Goal: Information Seeking & Learning: Learn about a topic

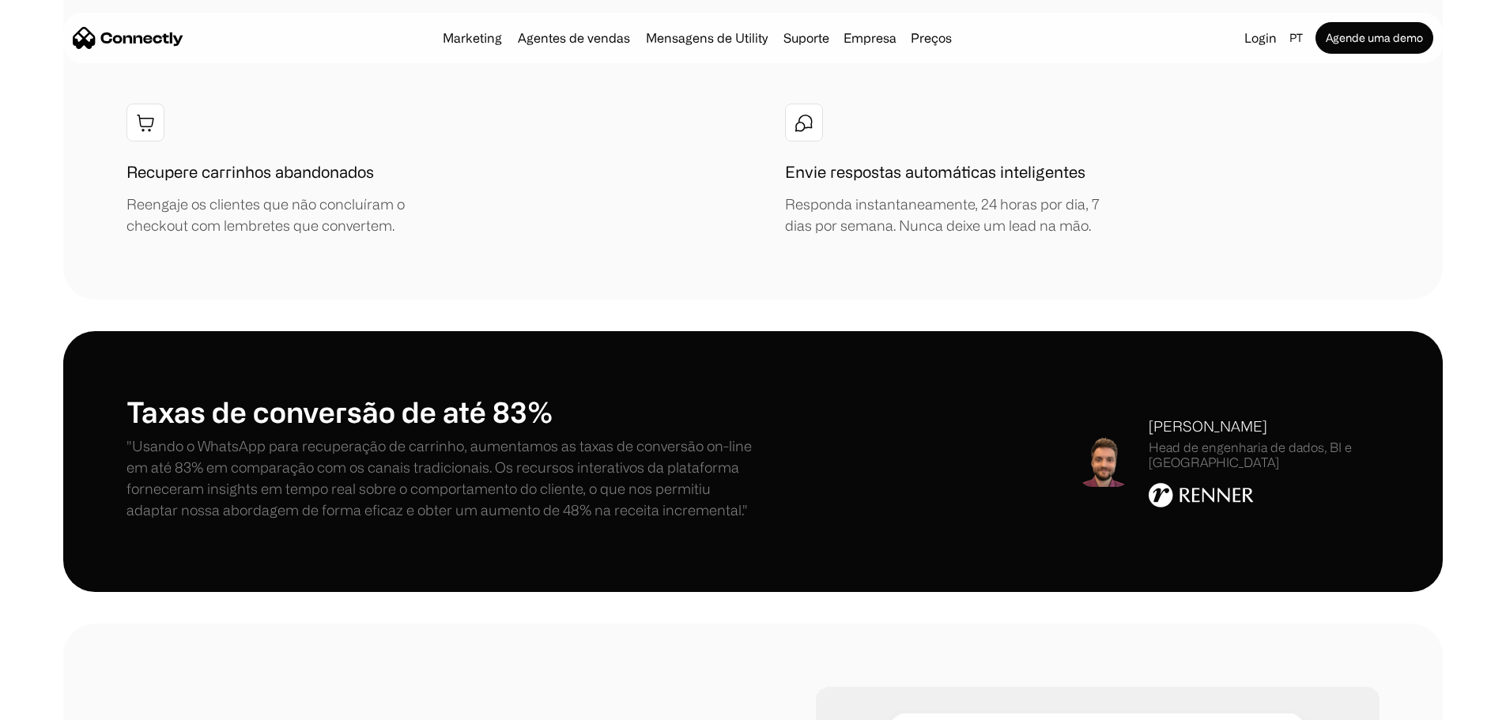
scroll to position [2451, 0]
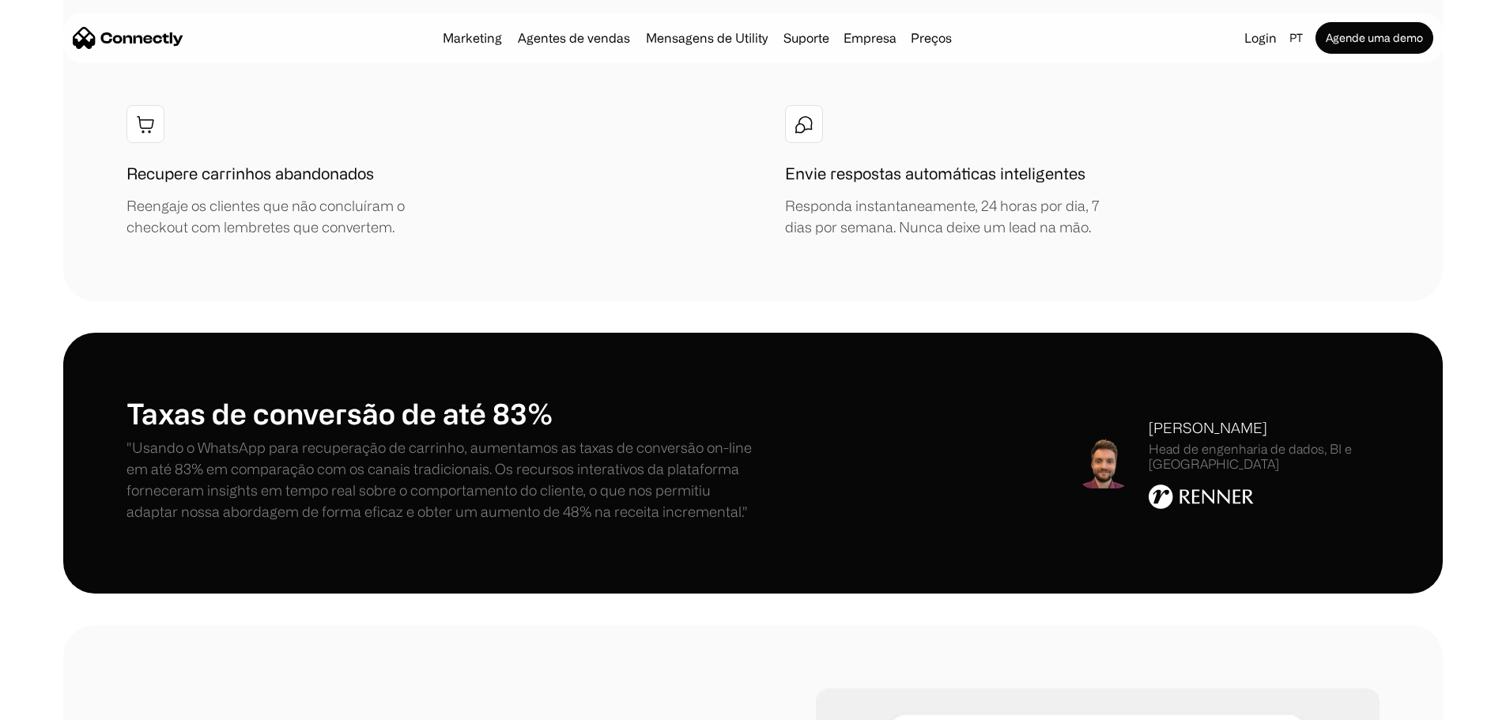
click at [1254, 442] on div "Head de engenharia de dados, BI e IA" at bounding box center [1264, 457] width 231 height 30
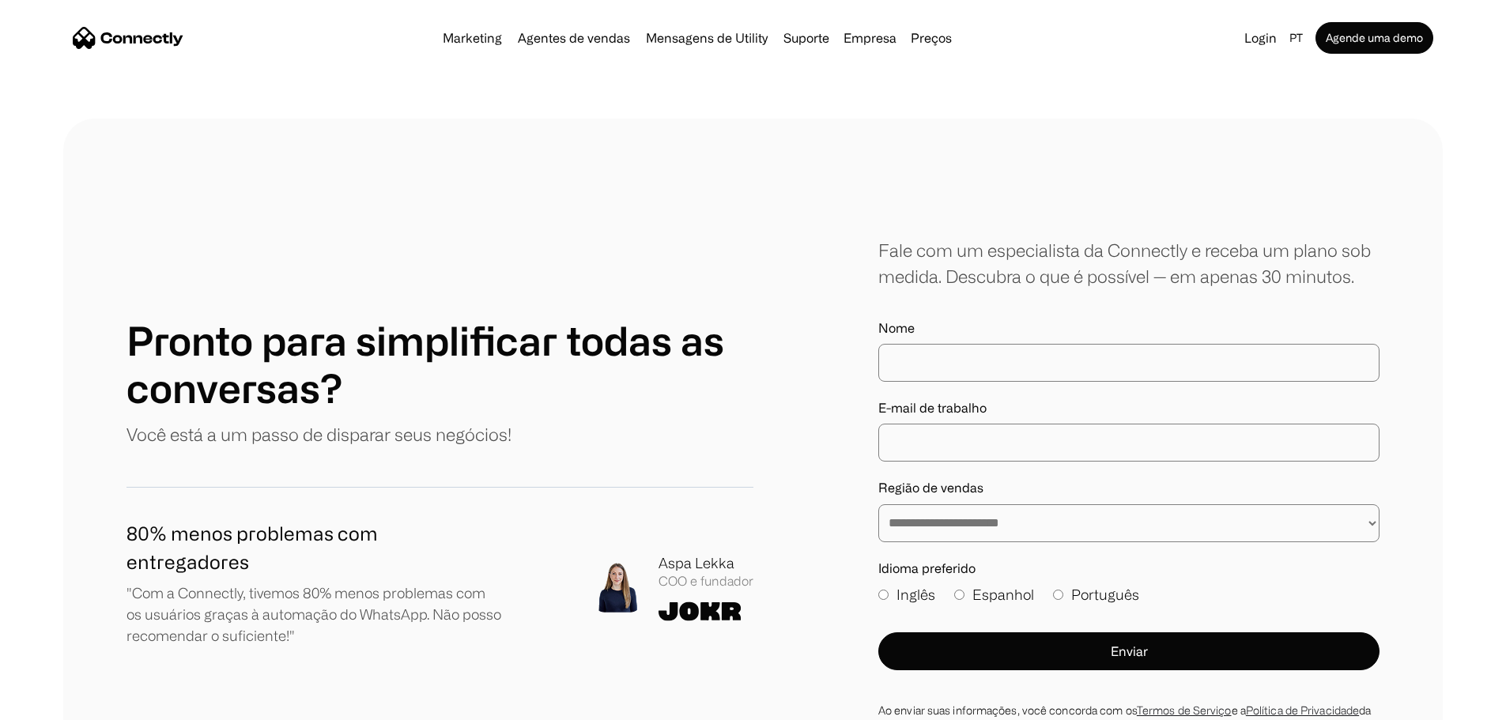
scroll to position [8877, 0]
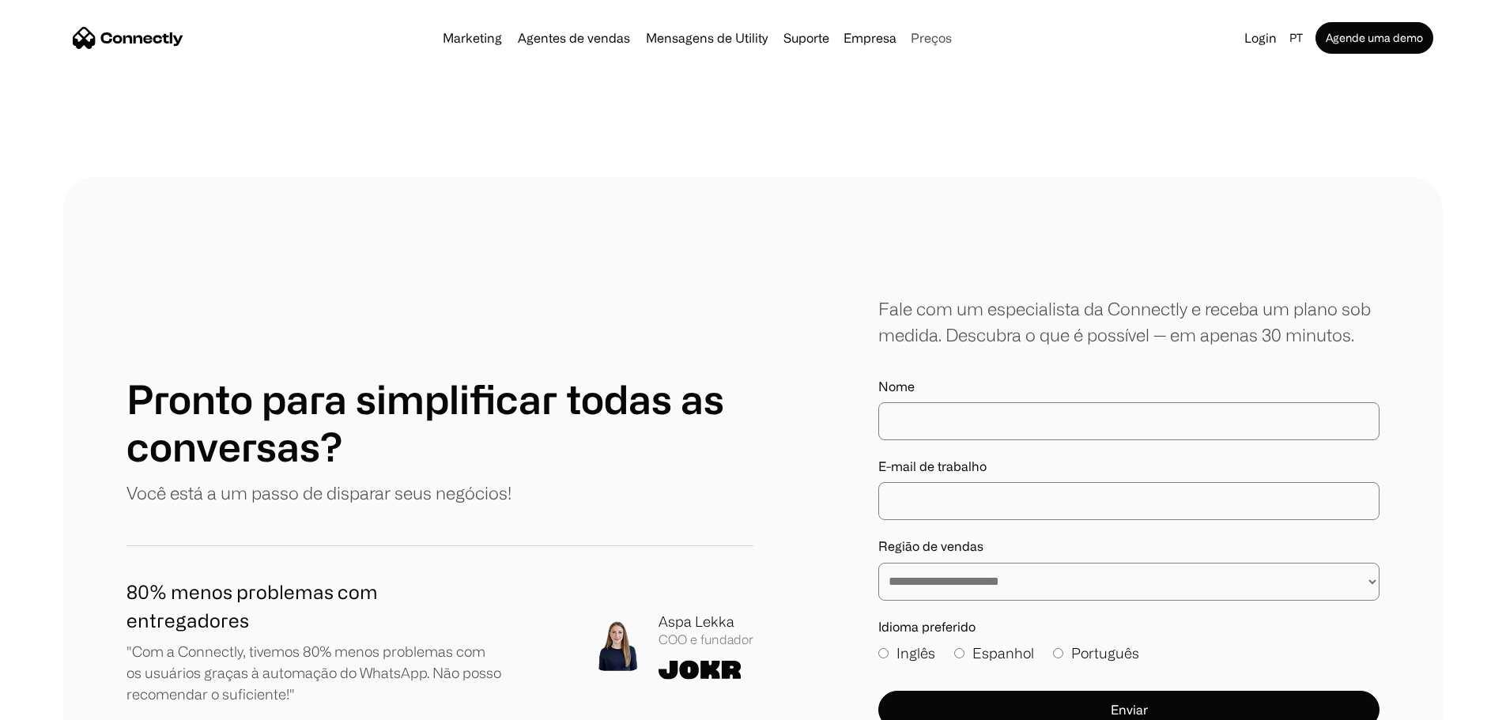
click at [932, 38] on link "Preços" at bounding box center [932, 38] width 54 height 13
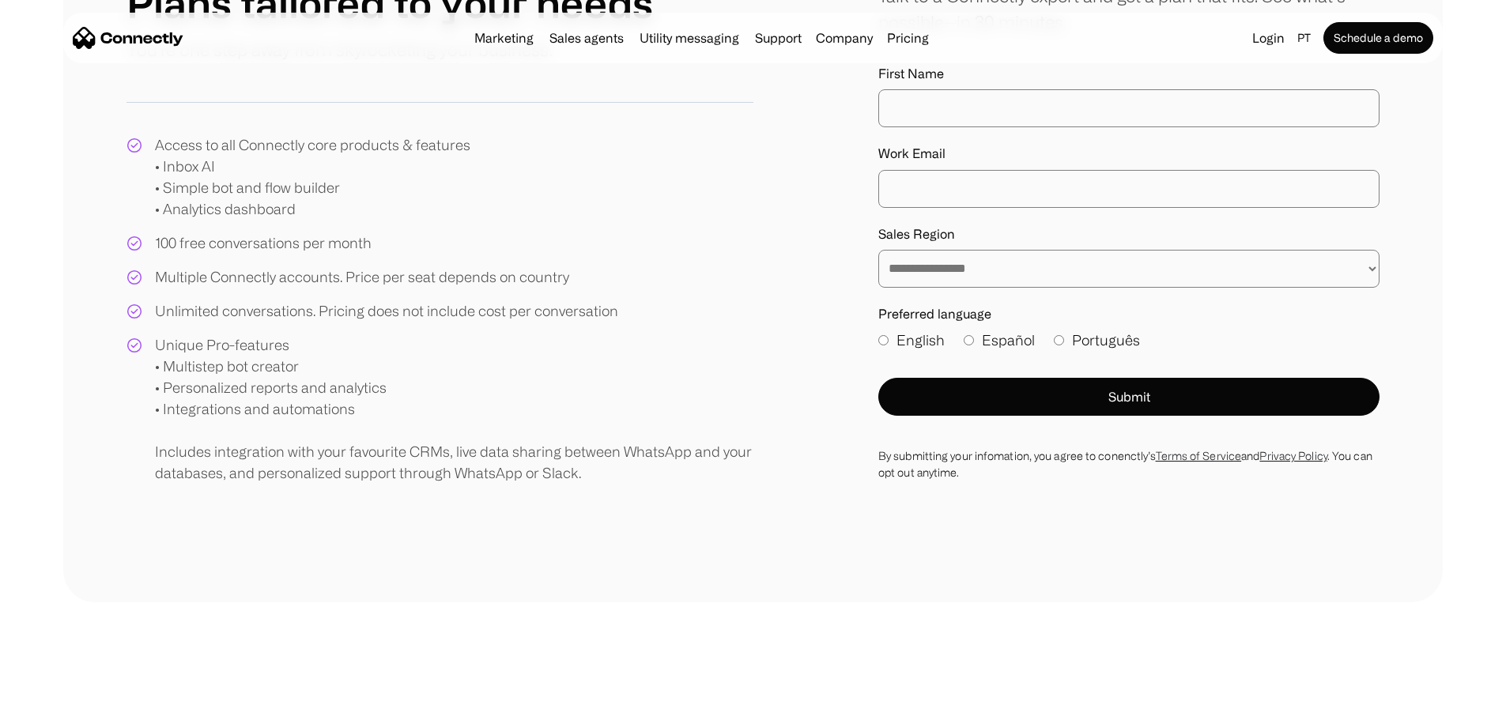
scroll to position [237, 0]
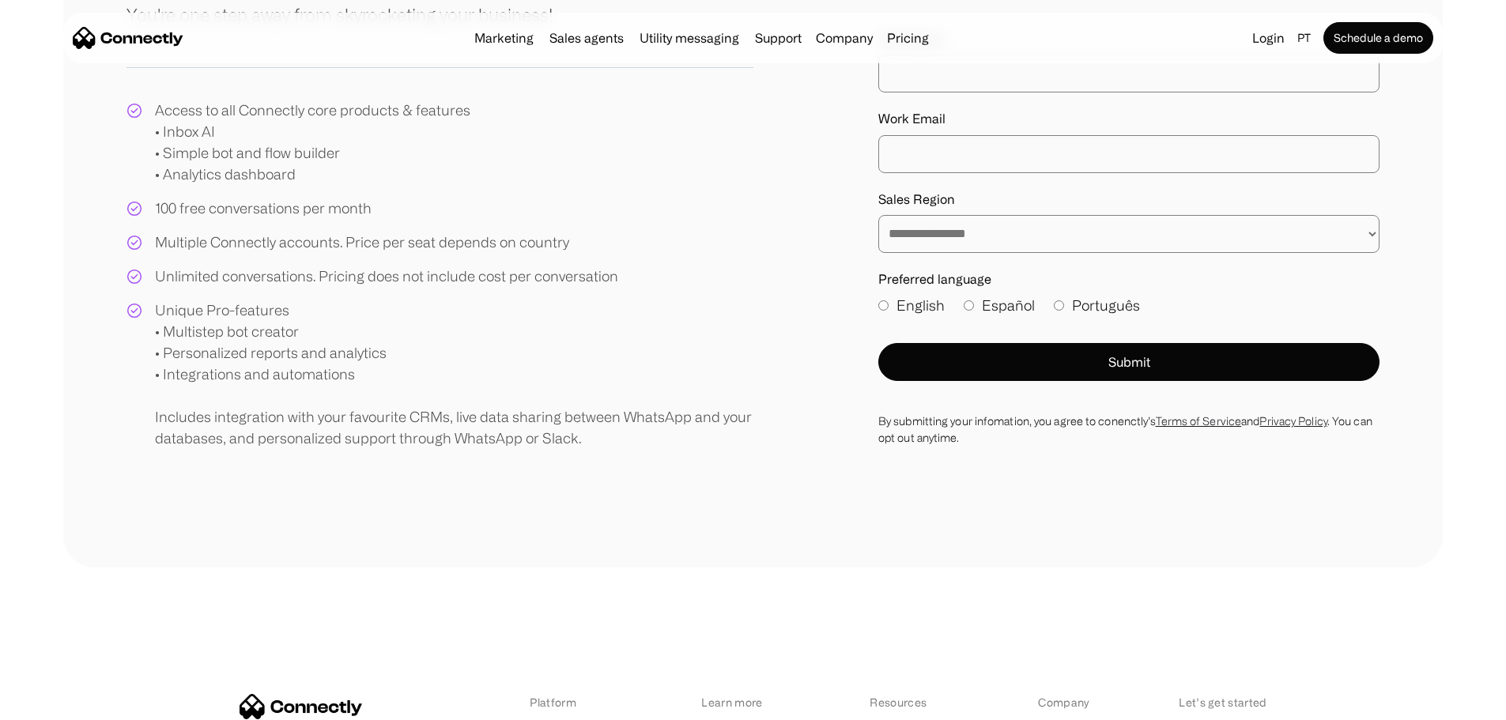
drag, startPoint x: 81, startPoint y: 211, endPoint x: 81, endPoint y: 248, distance: 36.4
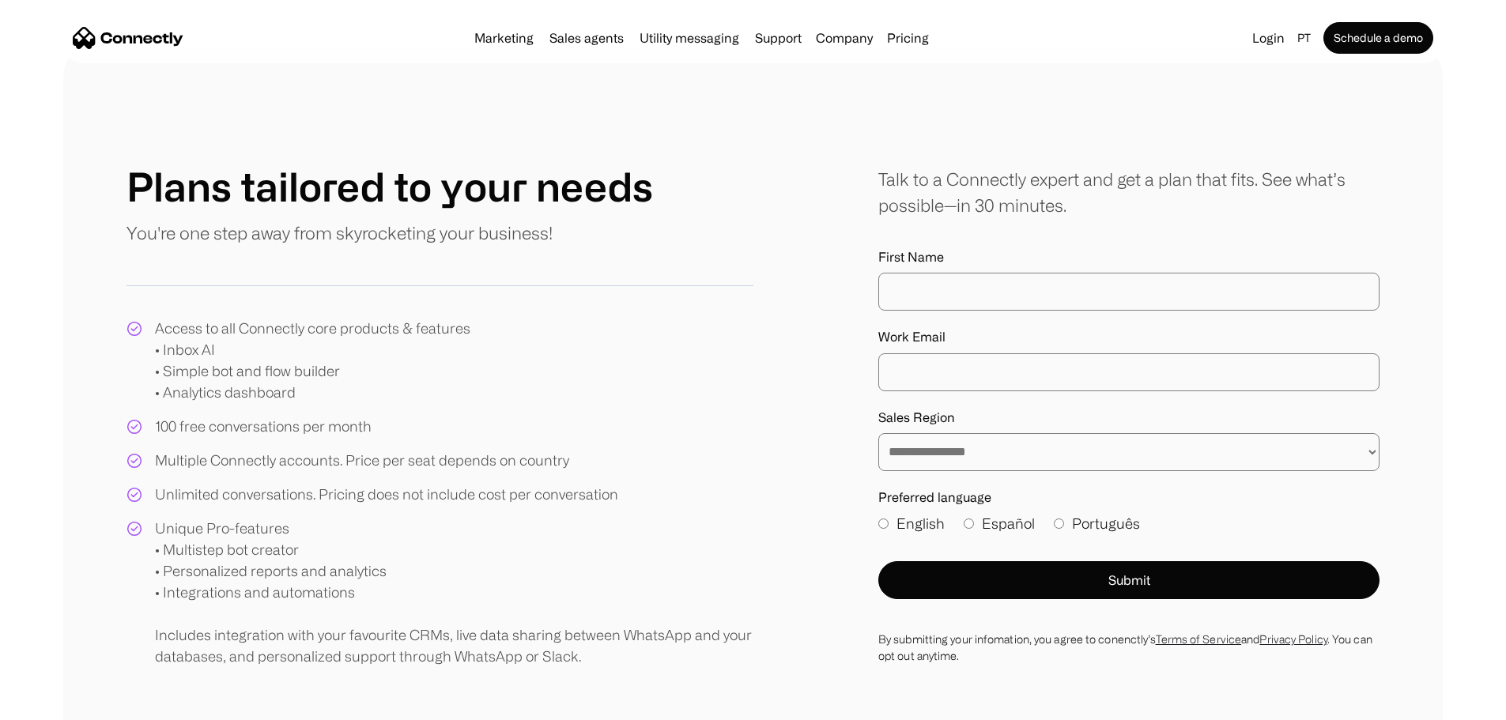
drag, startPoint x: 100, startPoint y: 378, endPoint x: 108, endPoint y: 302, distance: 76.4
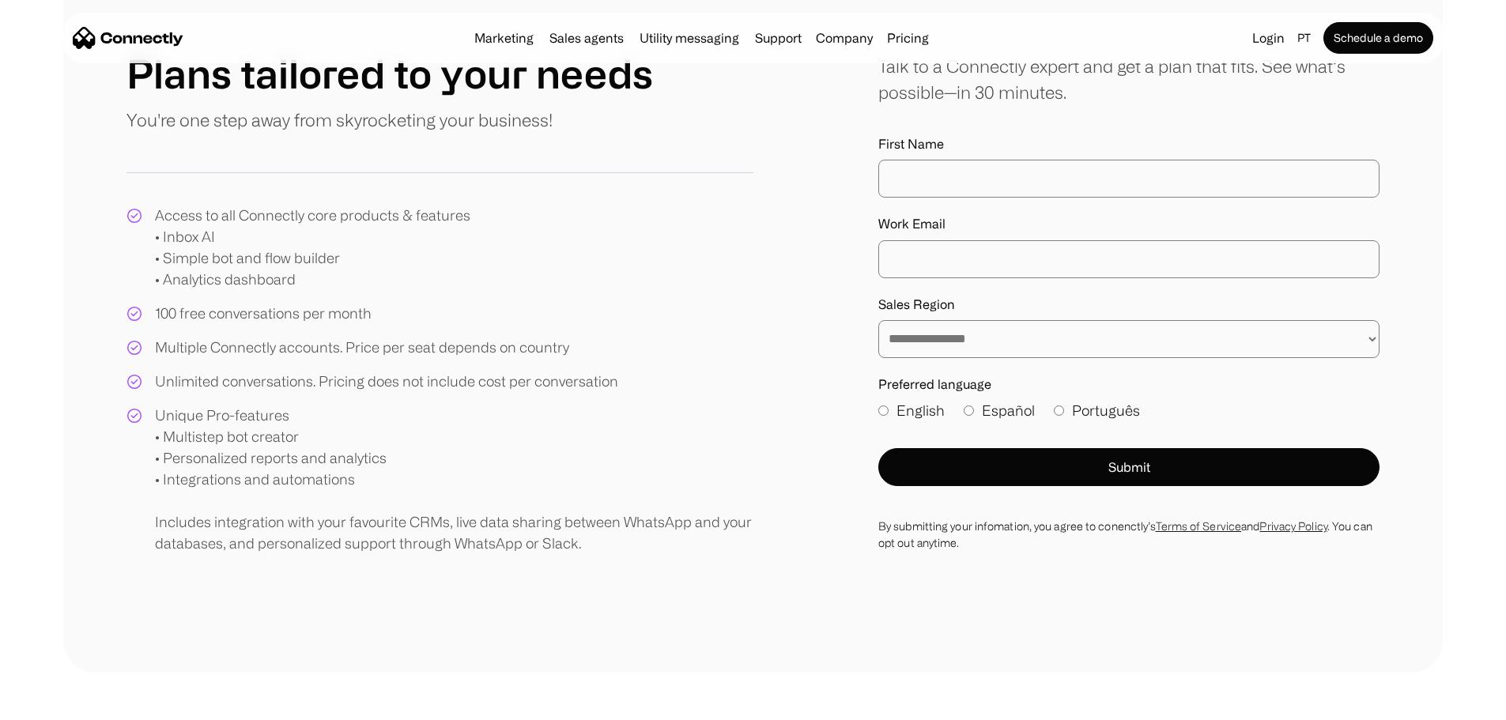
scroll to position [182, 0]
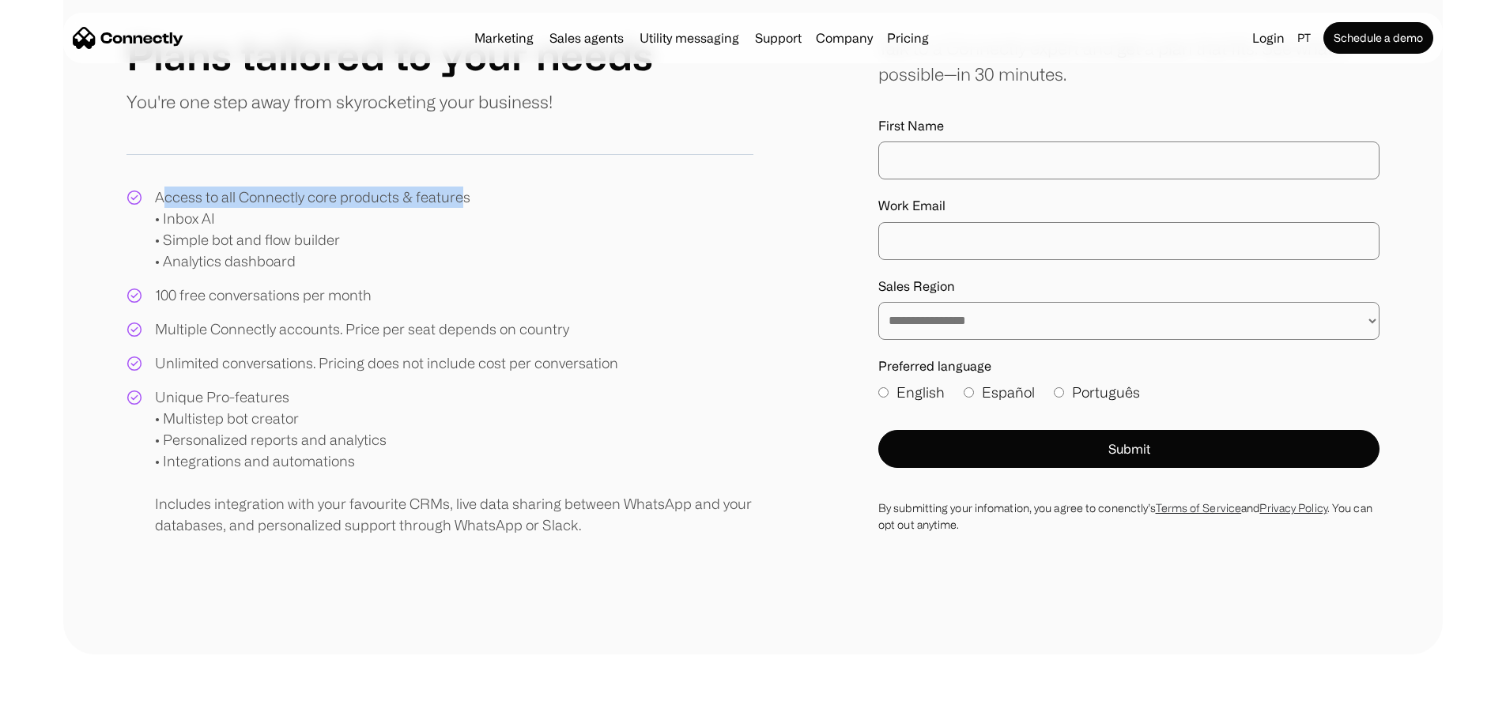
drag, startPoint x: 217, startPoint y: 294, endPoint x: 509, endPoint y: 292, distance: 292.6
click at [470, 272] on div "Access to all Connectly core products & features • Inbox AI • Simple bot and fl…" at bounding box center [313, 229] width 316 height 85
click at [583, 285] on div "Access to all Connectly core products & features • Inbox AI • Simple bot and fl…" at bounding box center [440, 362] width 627 height 350
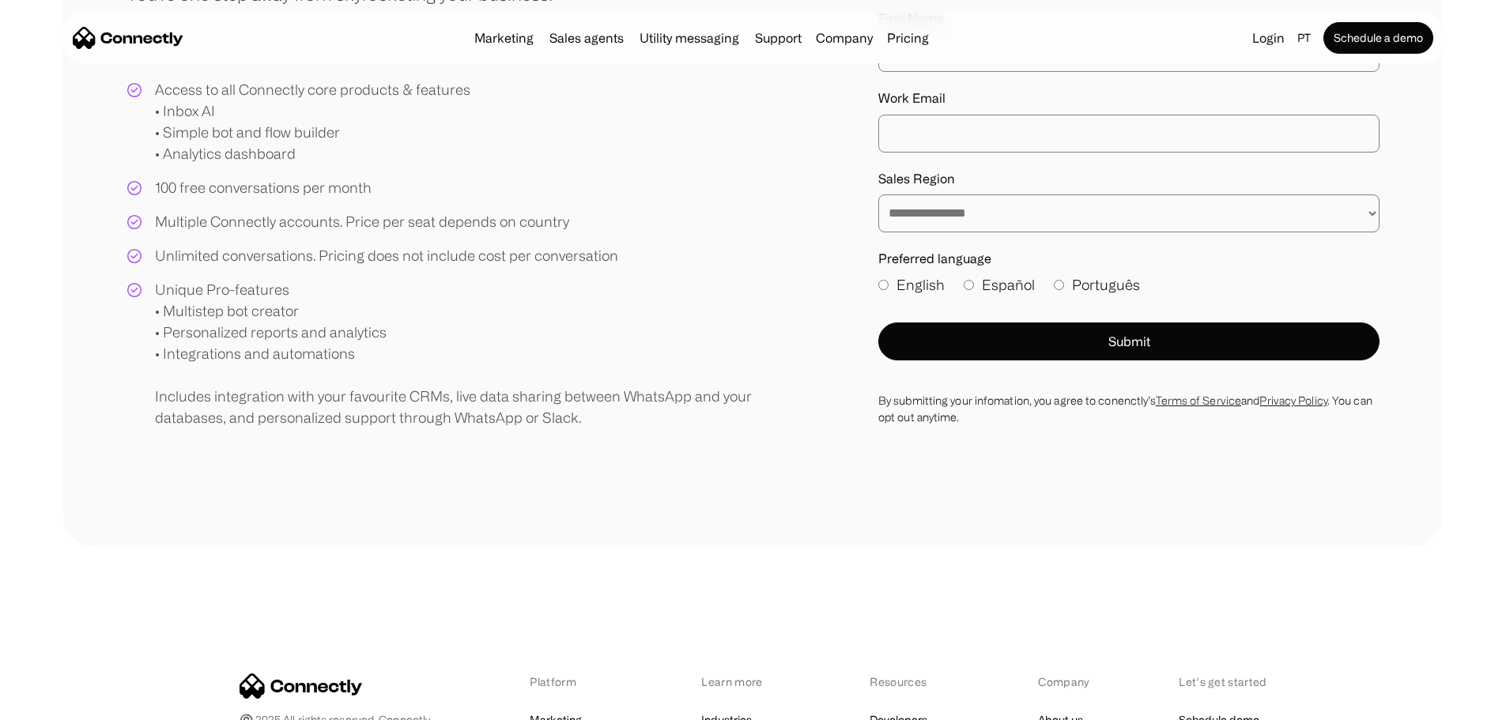
drag, startPoint x: 622, startPoint y: 250, endPoint x: 622, endPoint y: 281, distance: 30.8
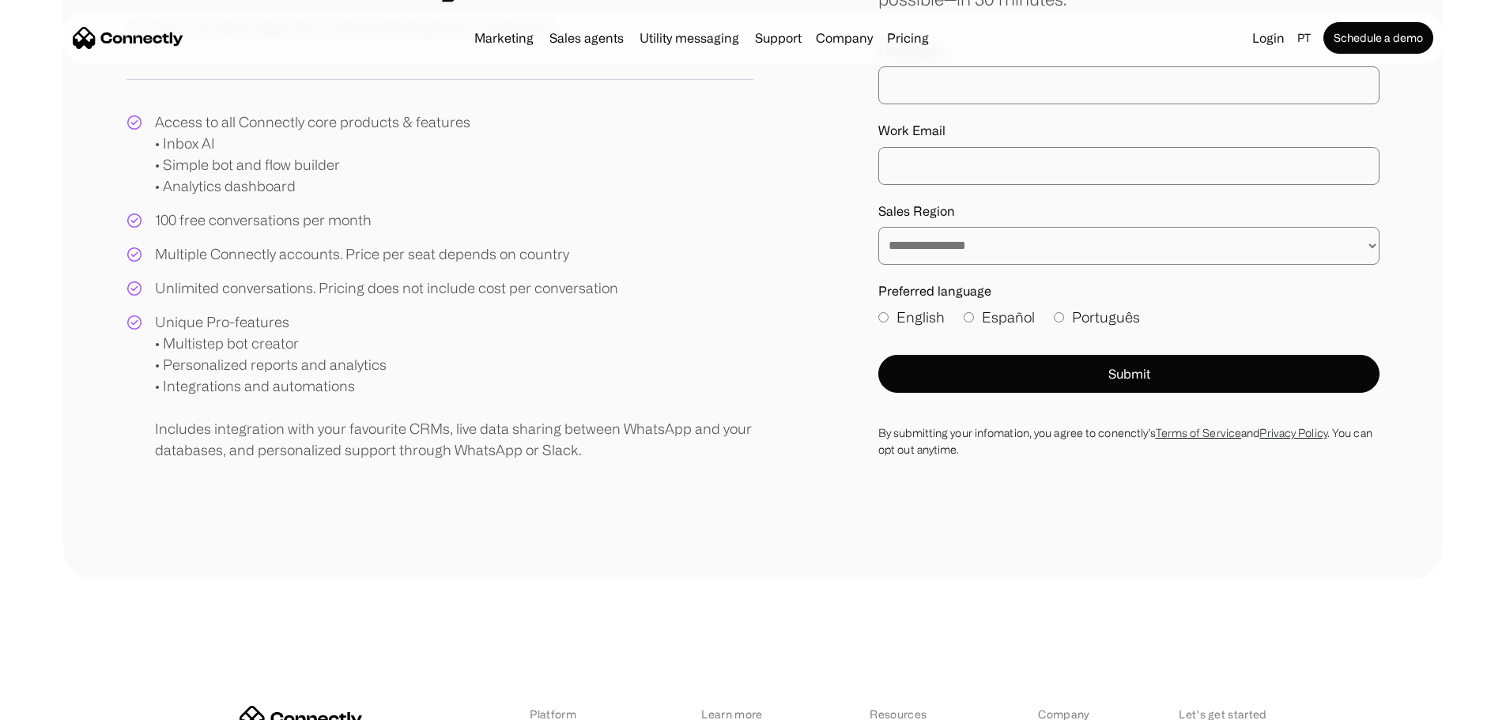
scroll to position [178, 0]
